Goal: Information Seeking & Learning: Learn about a topic

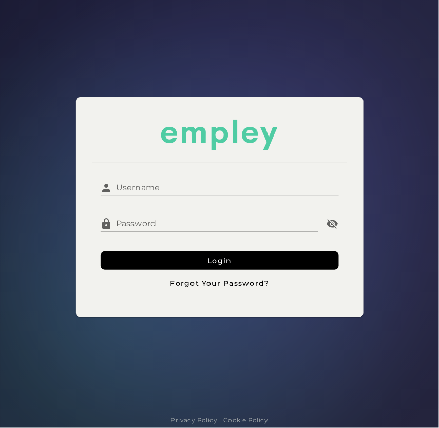
click at [254, 182] on input "Username" at bounding box center [226, 184] width 226 height 25
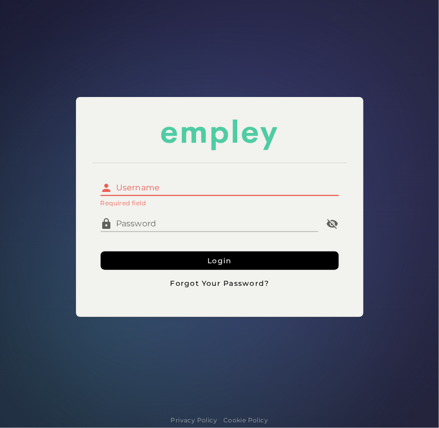
type input "**********"
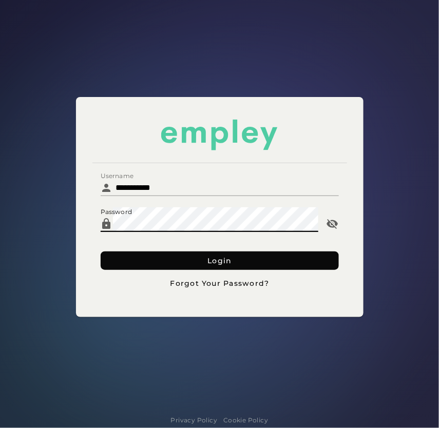
click at [237, 258] on button "Login" at bounding box center [220, 261] width 238 height 18
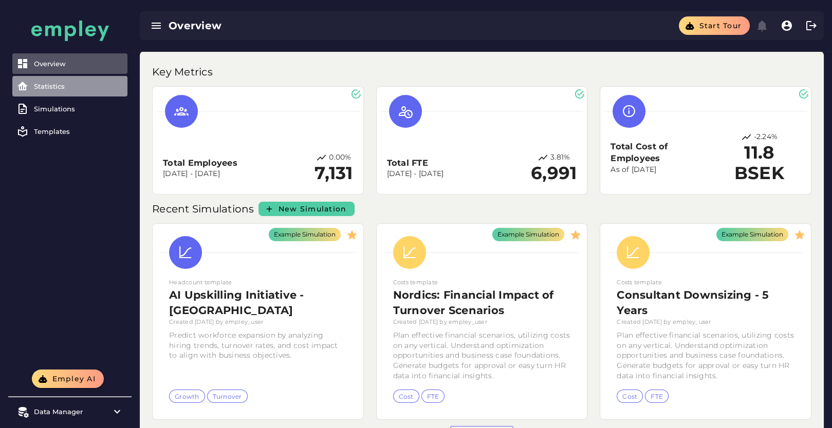
click at [51, 85] on div "Statistics" at bounding box center [78, 86] width 89 height 8
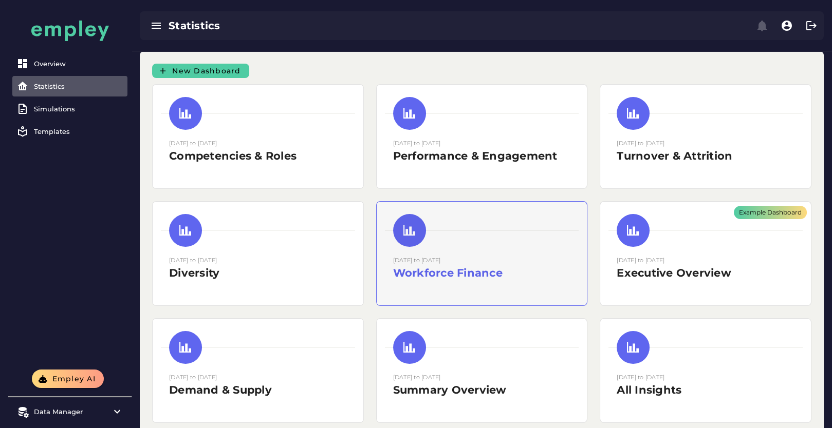
scroll to position [69, 0]
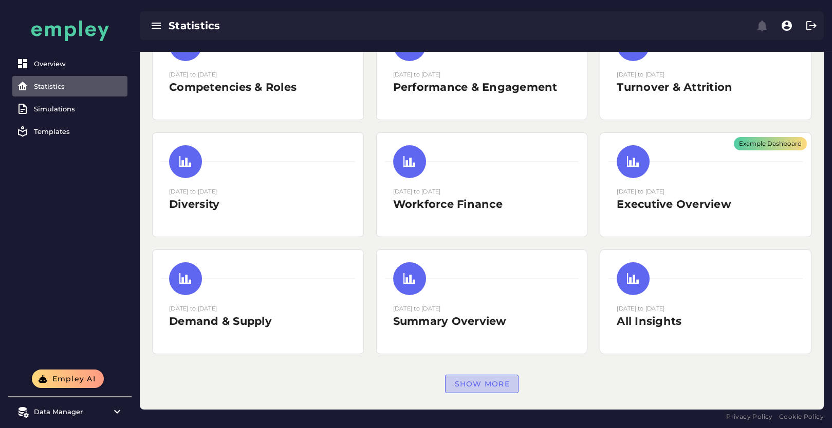
click at [439, 380] on span "Show more" at bounding box center [482, 384] width 56 height 9
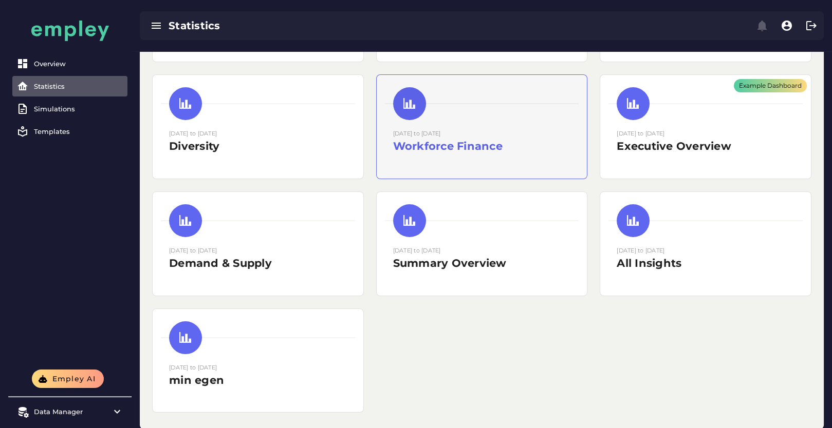
scroll to position [127, 0]
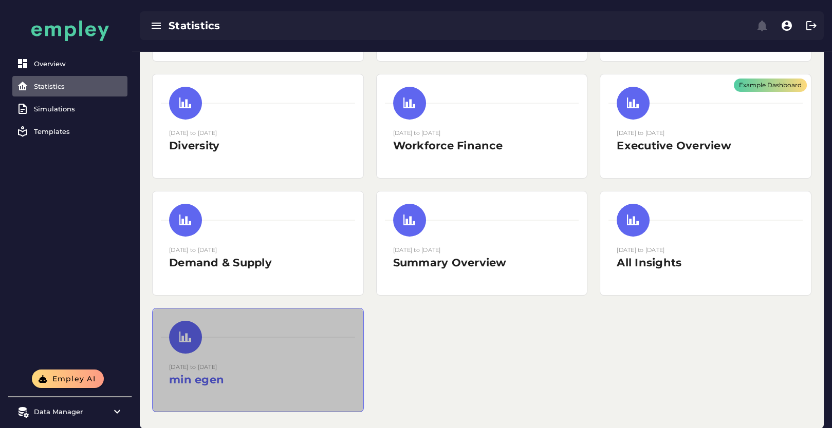
click at [330, 351] on div at bounding box center [258, 337] width 194 height 33
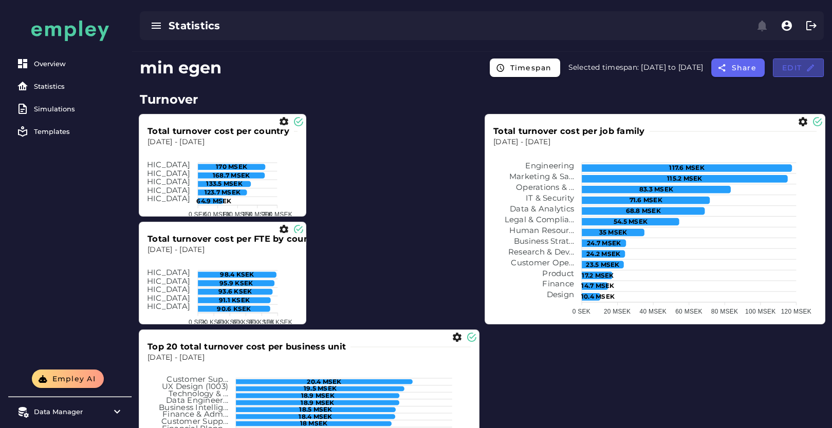
click at [439, 62] on button "Edit" at bounding box center [798, 68] width 51 height 18
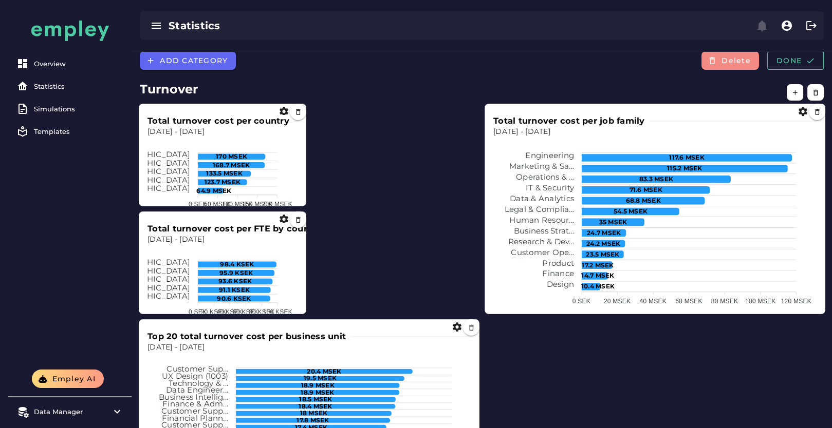
click at [439, 64] on span "Delete" at bounding box center [736, 60] width 30 height 9
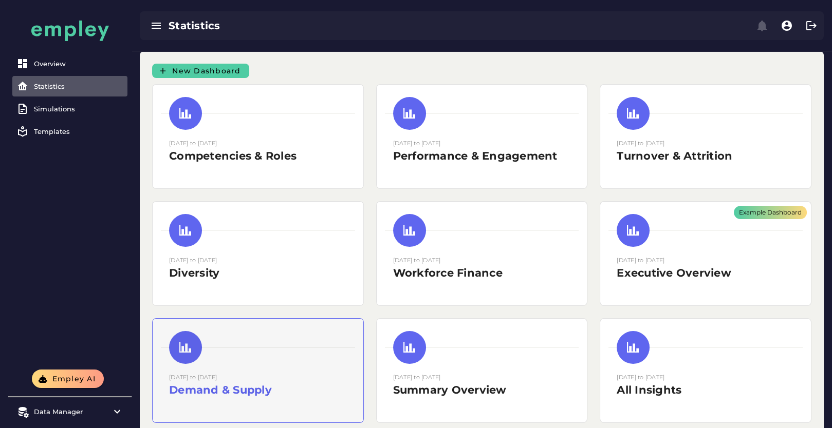
scroll to position [30, 0]
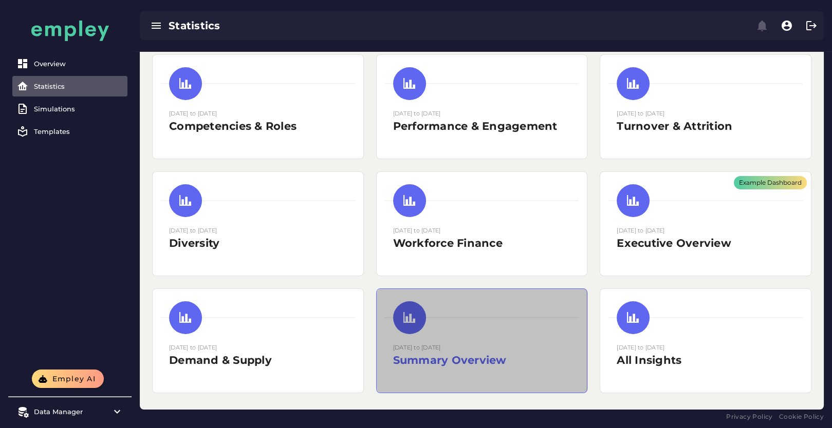
click at [405, 354] on h2 "Summary Overview" at bounding box center [482, 360] width 178 height 15
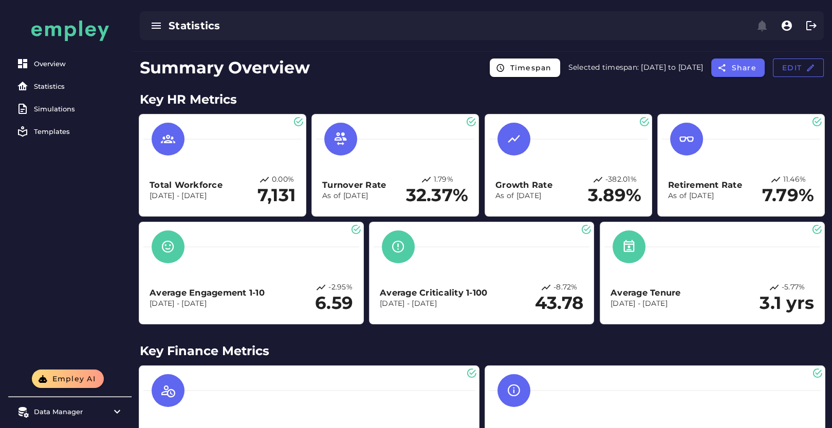
click at [307, 184] on div "Total Workforce [DATE] - [DATE] 0.00% 7,131 Growth Rate As of [DATE] -382.01% 3…" at bounding box center [482, 219] width 696 height 221
click at [67, 84] on div "Statistics" at bounding box center [78, 86] width 89 height 8
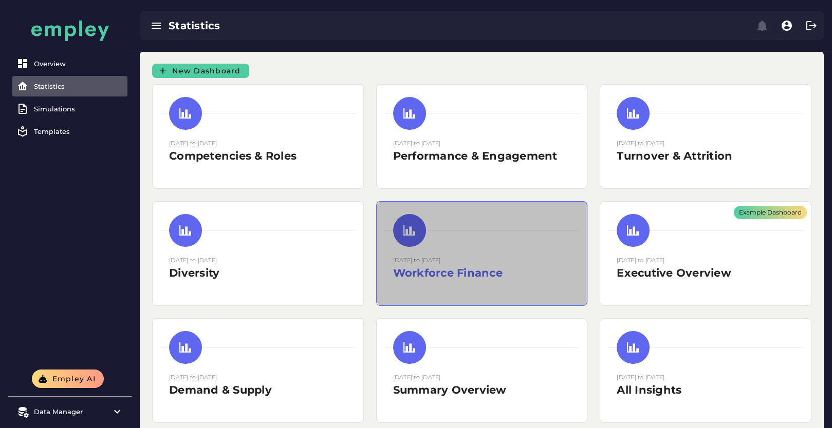
click at [439, 284] on div "[DATE] to [DATE] Workforce Finance" at bounding box center [482, 272] width 178 height 34
